Goal: Information Seeking & Learning: Learn about a topic

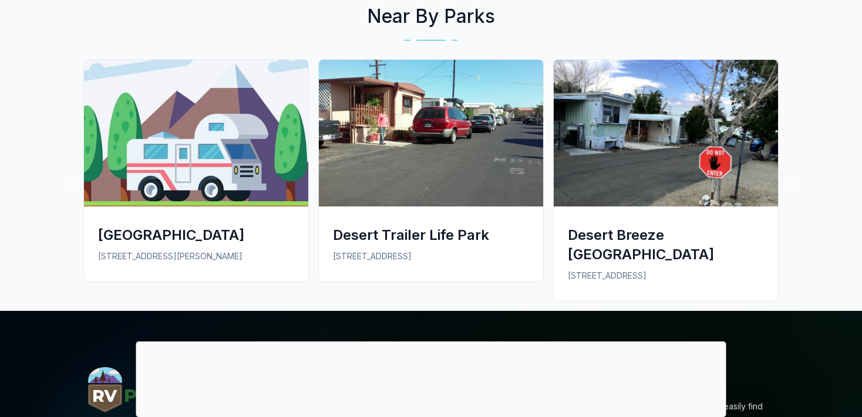
scroll to position [1054, 0]
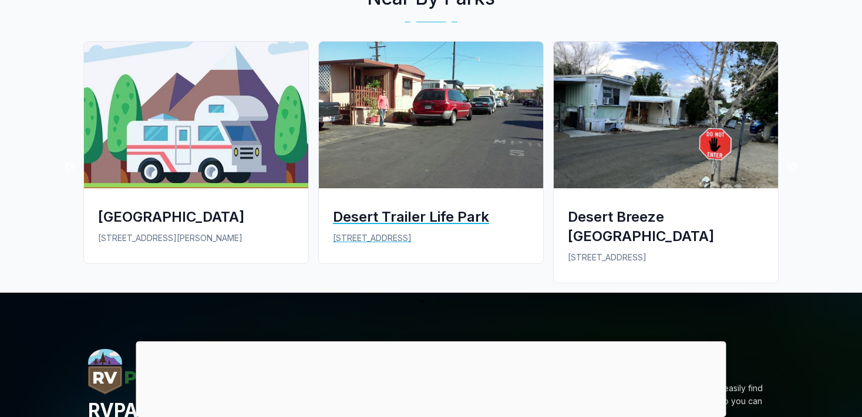
click at [412, 106] on img at bounding box center [431, 115] width 224 height 147
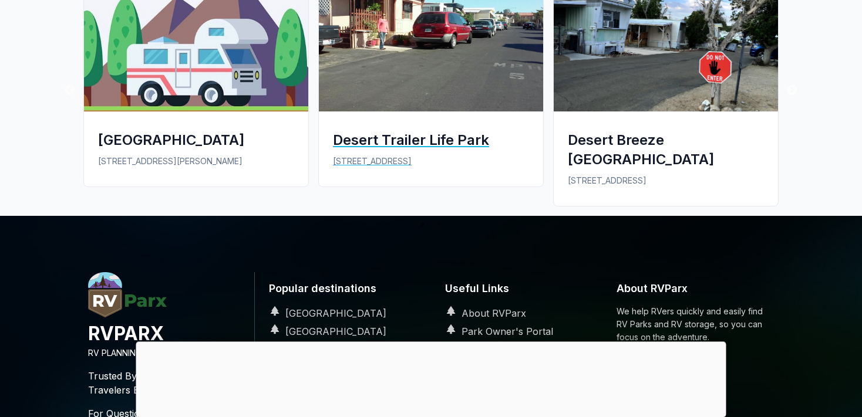
scroll to position [1240, 0]
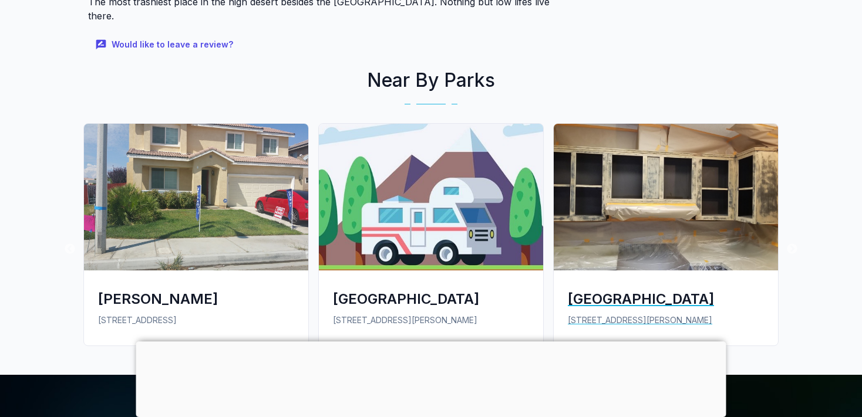
scroll to position [805, 0]
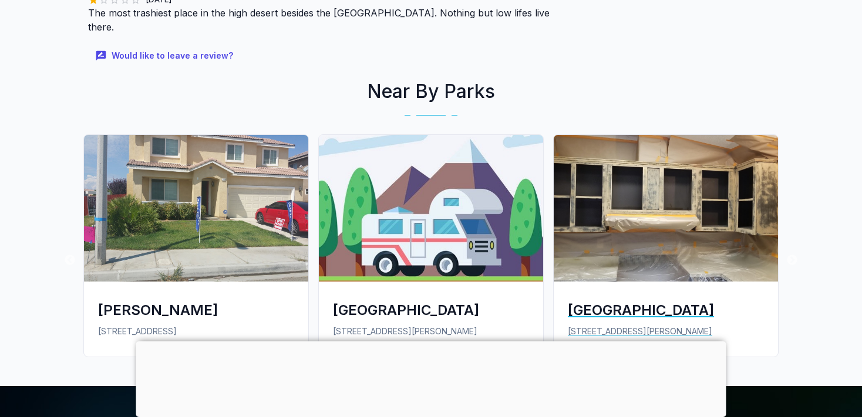
click at [640, 210] on img at bounding box center [665, 208] width 224 height 147
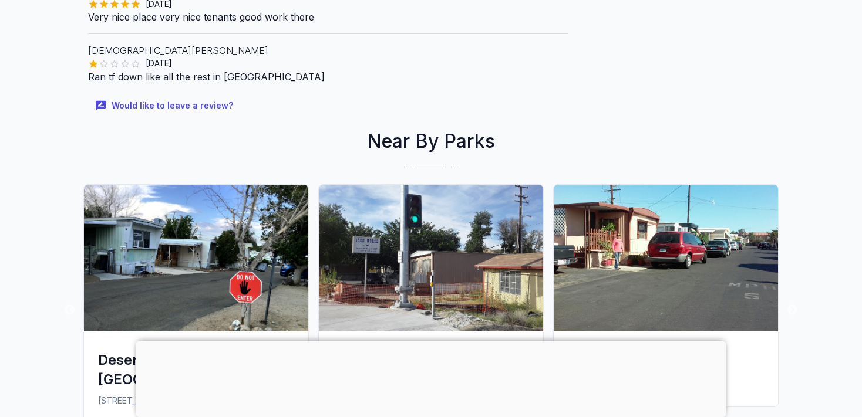
scroll to position [867, 0]
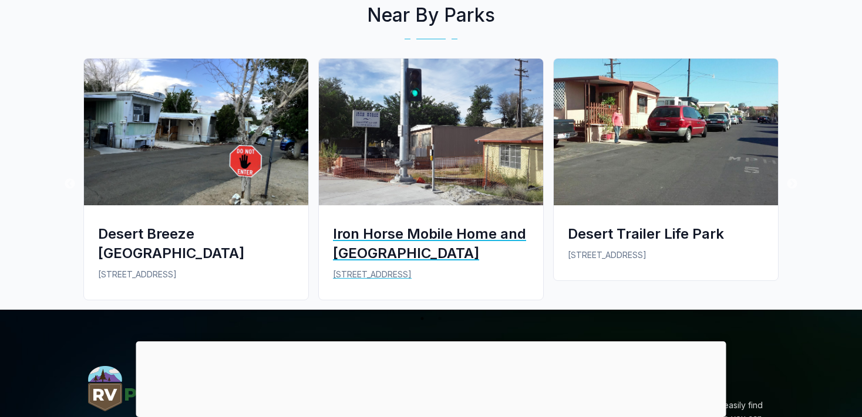
click at [427, 150] on img at bounding box center [431, 132] width 224 height 147
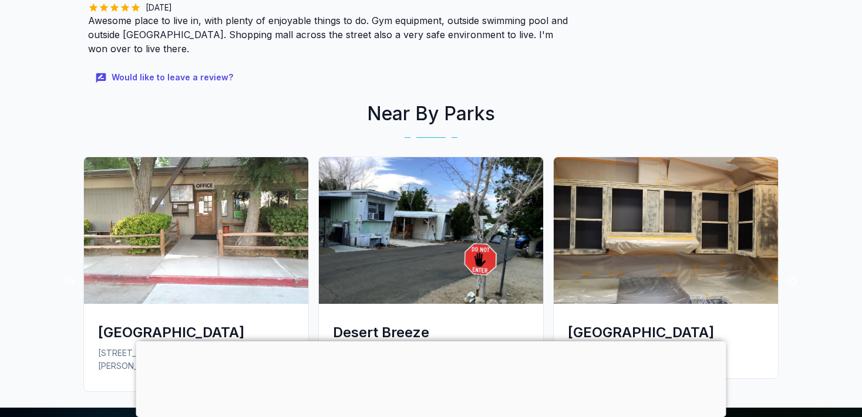
scroll to position [867, 0]
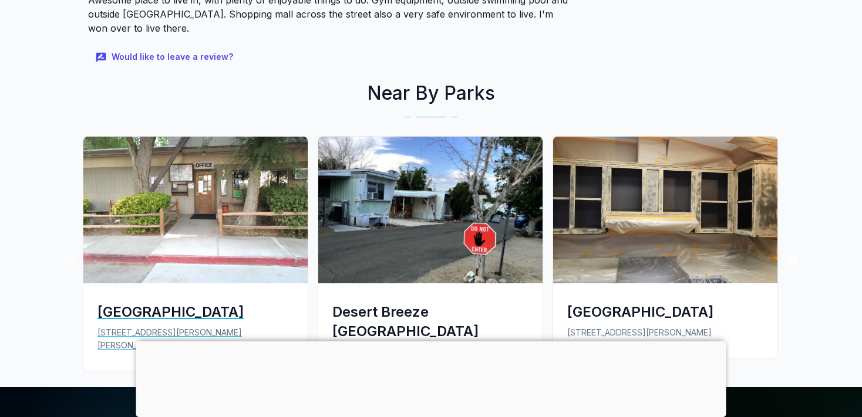
click at [217, 157] on img at bounding box center [195, 210] width 224 height 147
